Goal: Transaction & Acquisition: Purchase product/service

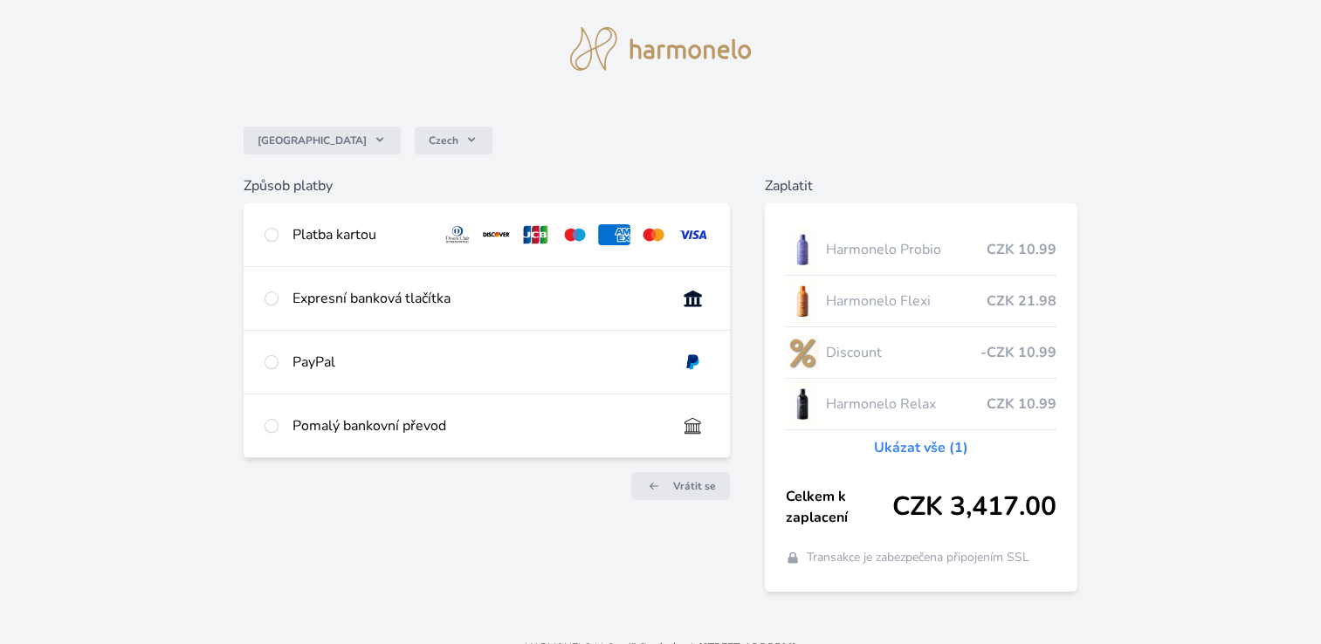
scroll to position [66, 0]
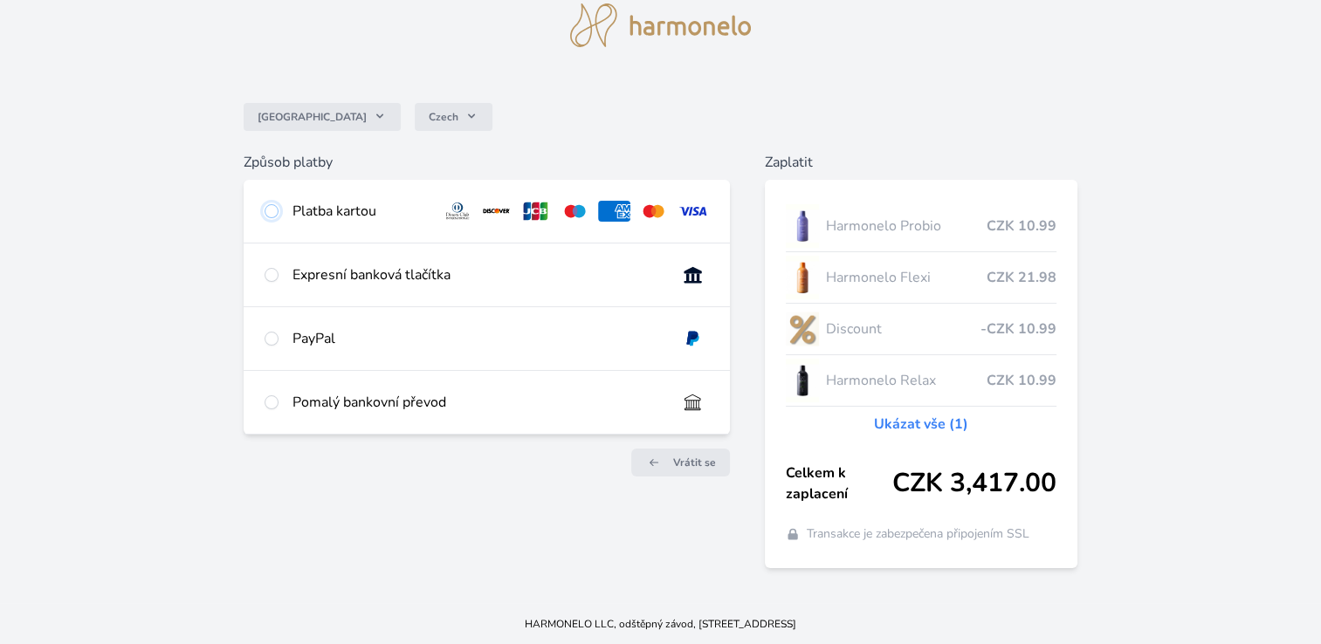
click at [269, 210] on input "radio" at bounding box center [271, 211] width 14 height 14
radio input "true"
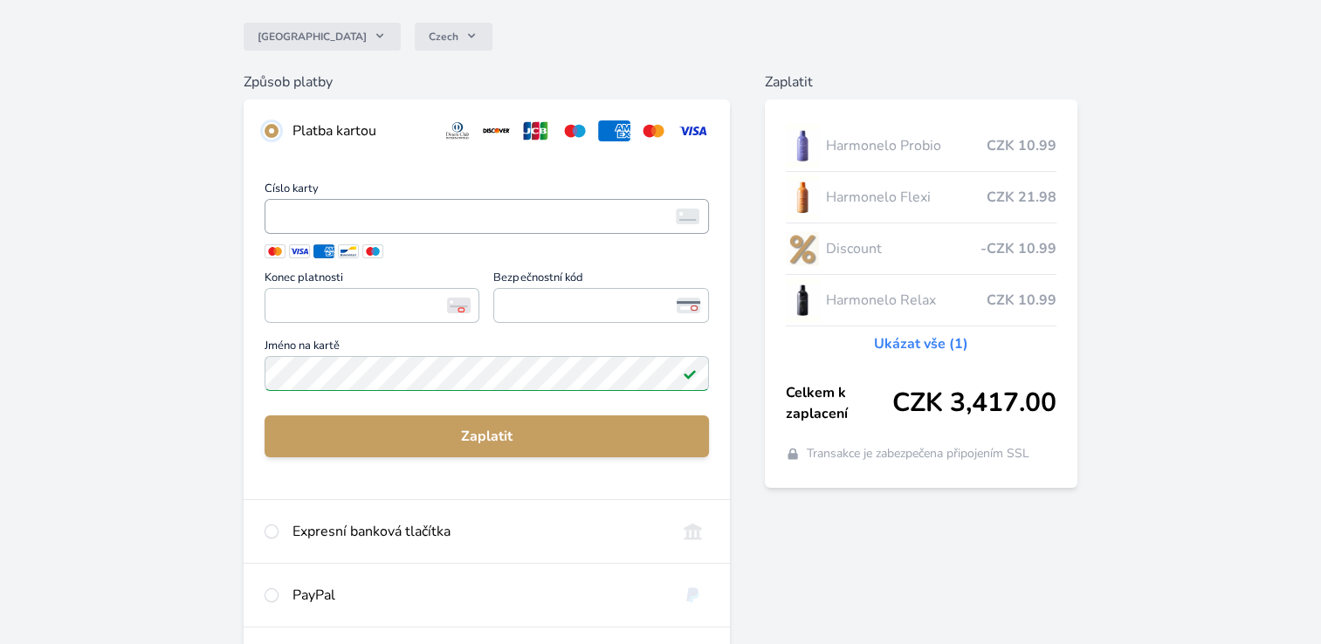
scroll to position [241, 0]
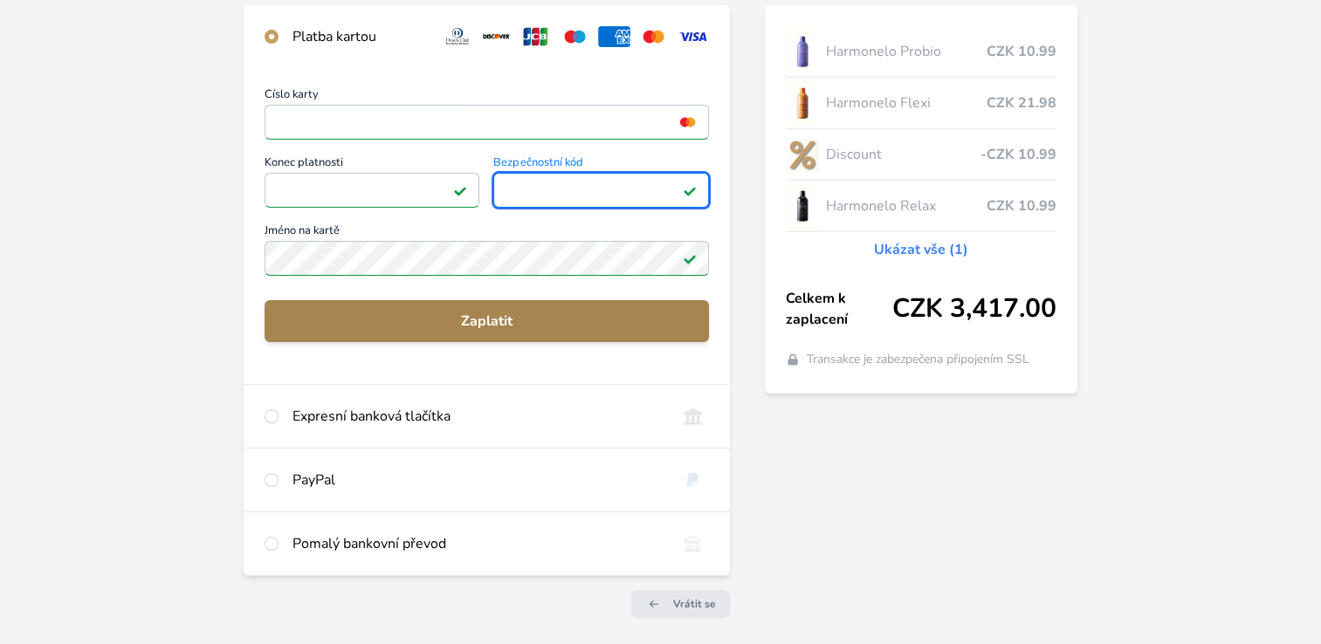
click at [551, 323] on span "Zaplatit" at bounding box center [486, 321] width 416 height 21
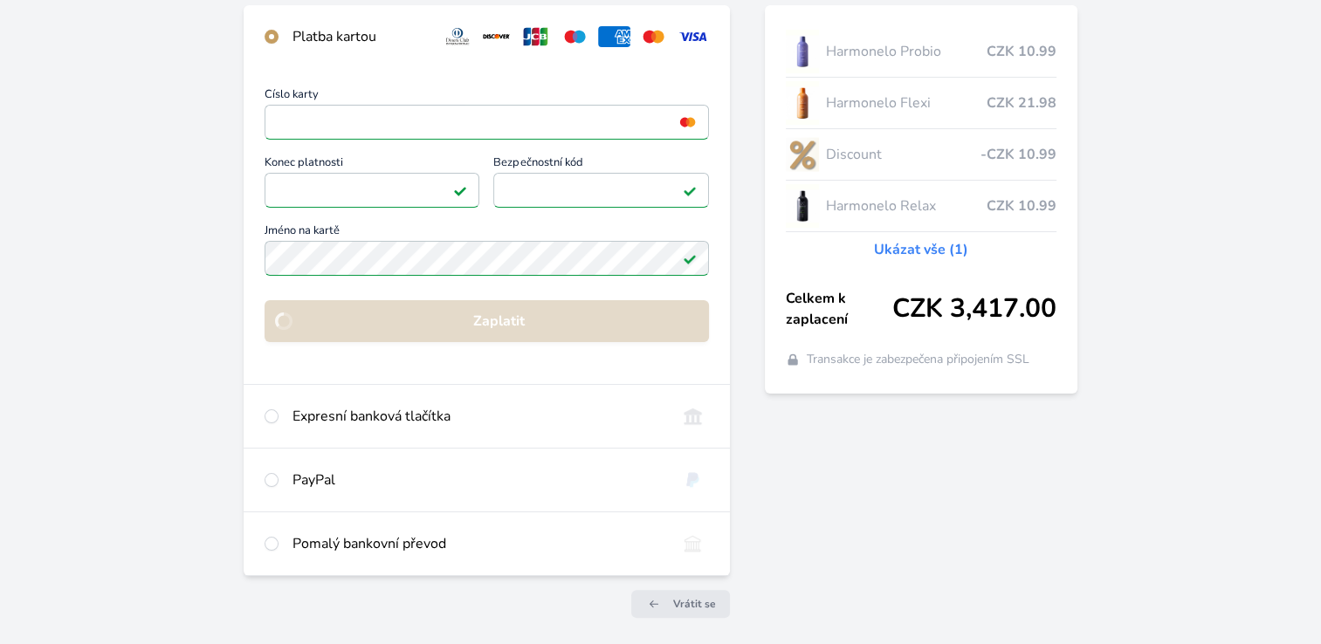
scroll to position [114, 0]
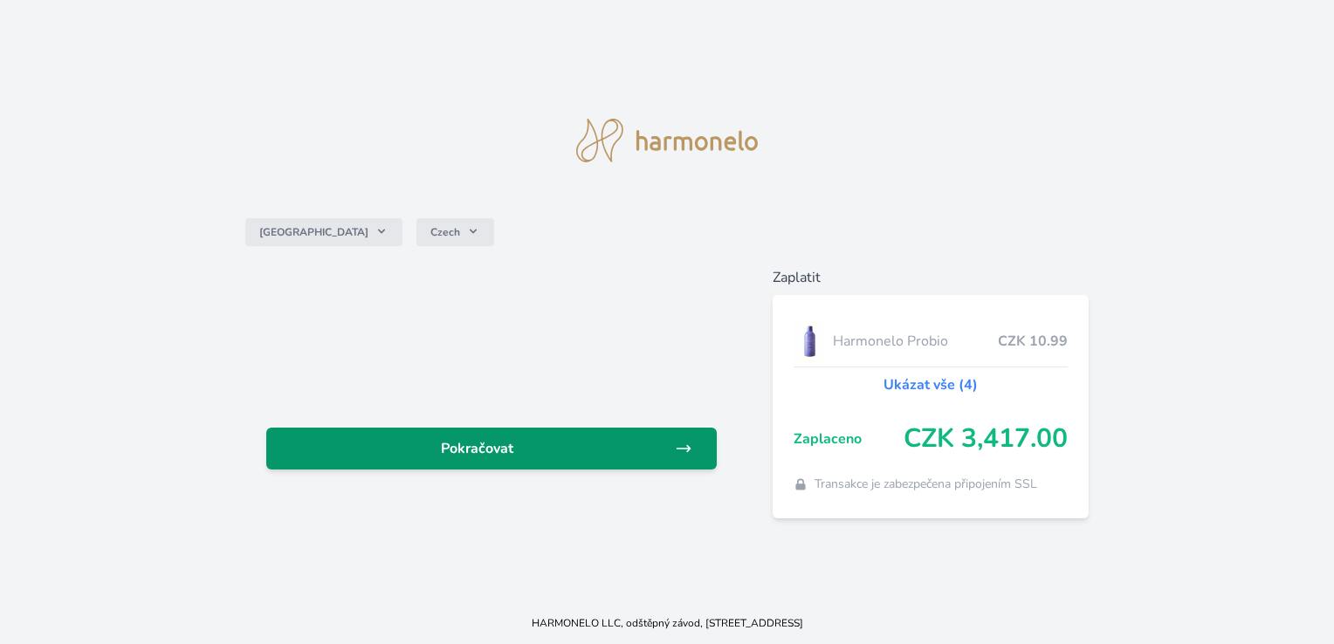
click at [422, 463] on link "Pokračovat" at bounding box center [490, 449] width 449 height 42
